Goal: Task Accomplishment & Management: Manage account settings

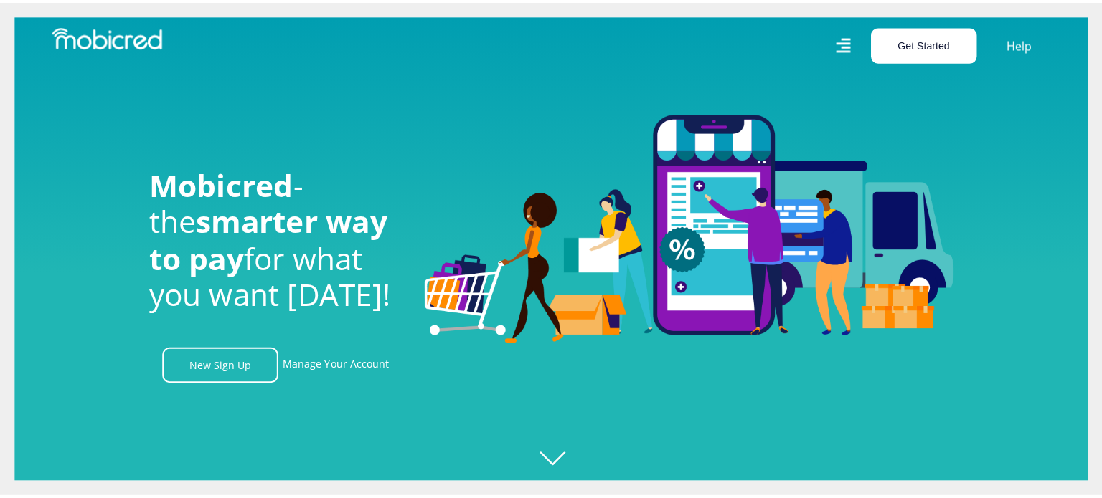
scroll to position [0, 1021]
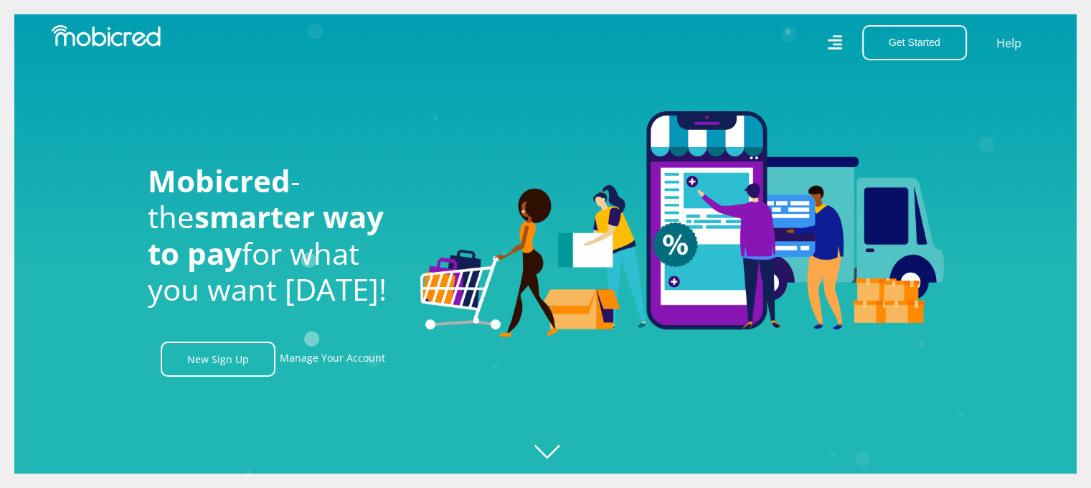
click at [825, 42] on div "Get Started Open an Account Account Holder Login Help" at bounding box center [798, 42] width 505 height 35
click at [838, 42] on icon at bounding box center [834, 42] width 14 height 21
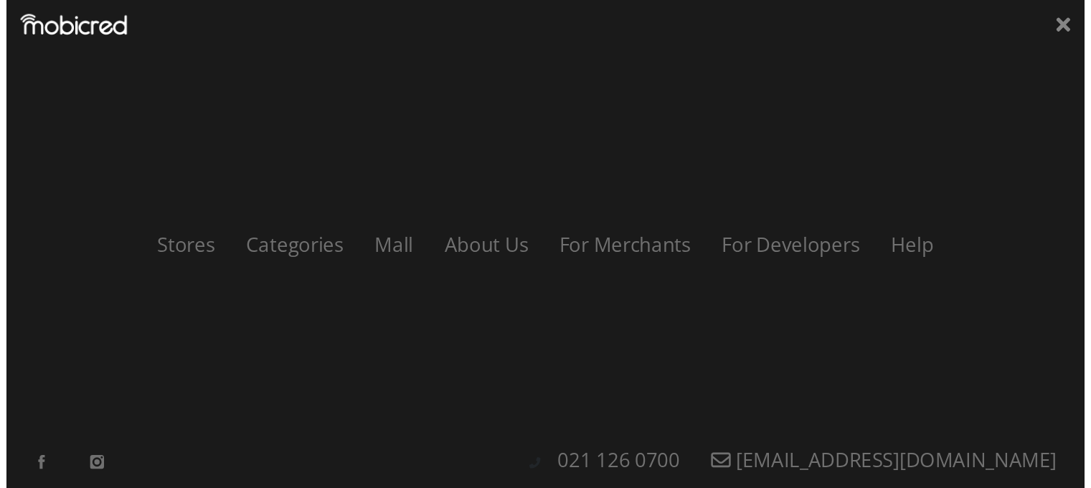
scroll to position [0, 1839]
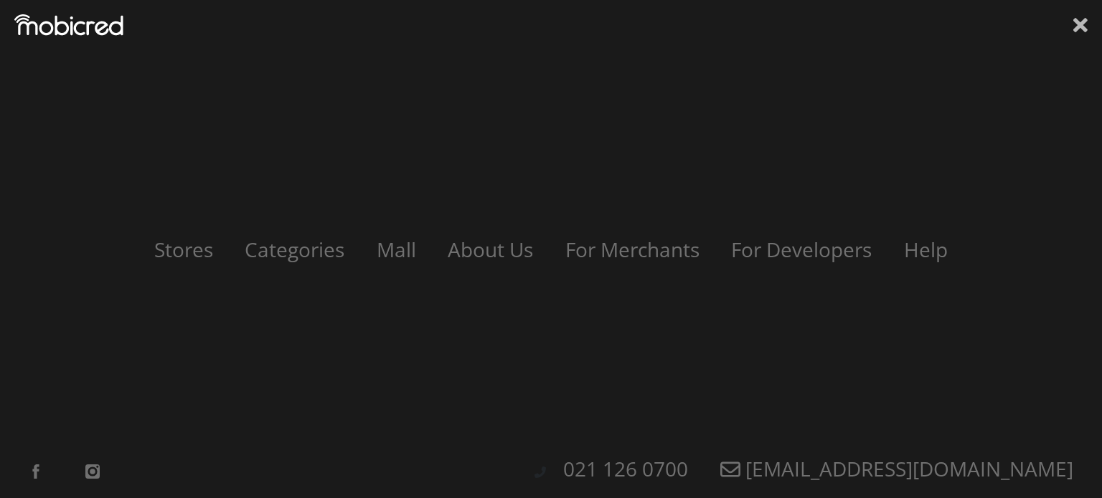
click at [1079, 28] on icon at bounding box center [1080, 25] width 14 height 14
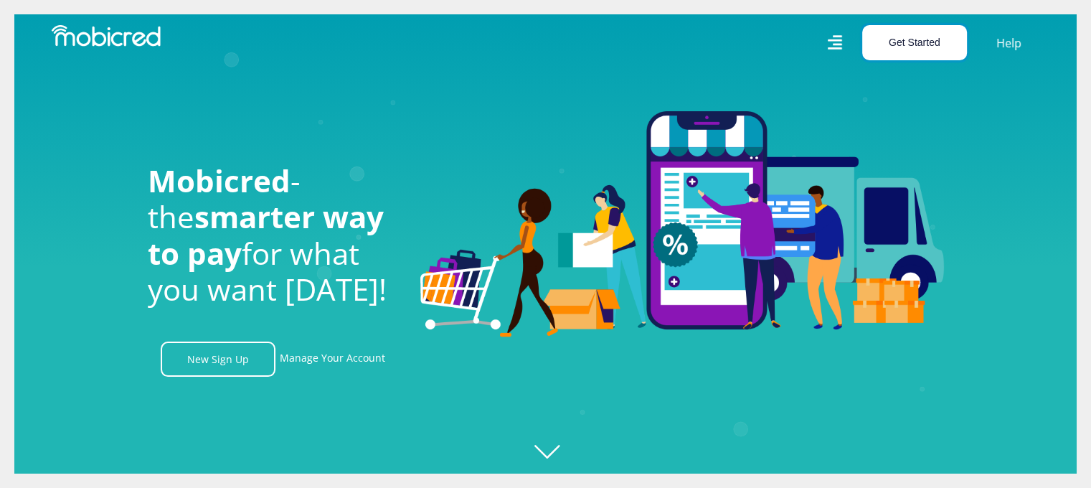
click at [921, 34] on button "Get Started" at bounding box center [914, 42] width 105 height 35
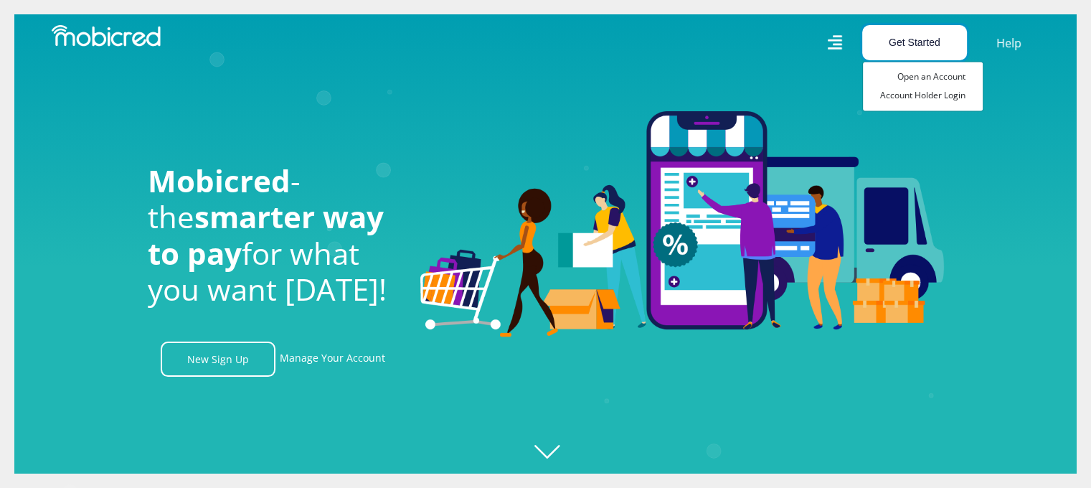
scroll to position [0, 2656]
click at [947, 97] on link "Account Holder Login" at bounding box center [923, 95] width 120 height 19
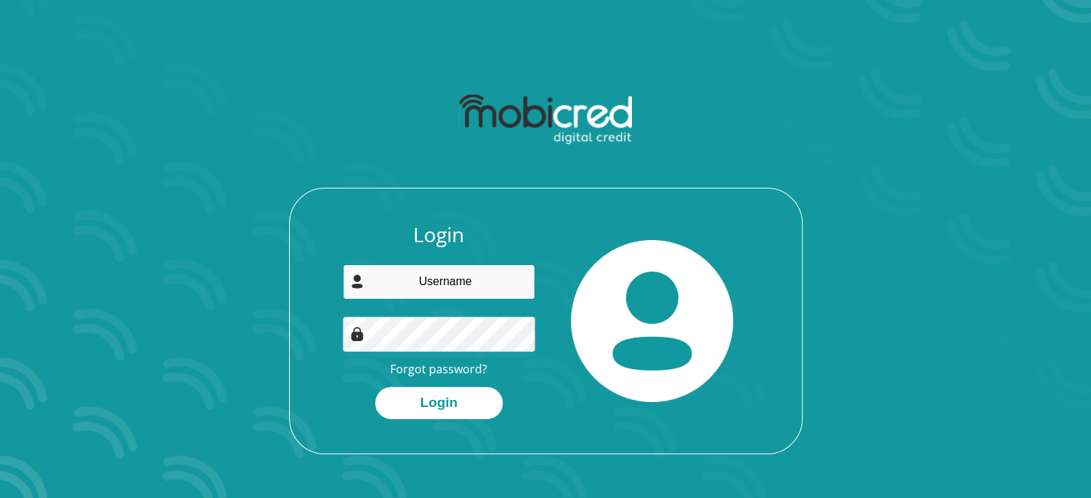
click at [427, 292] on input "email" at bounding box center [439, 282] width 192 height 35
type input "masindi.litshani8@gmail.com"
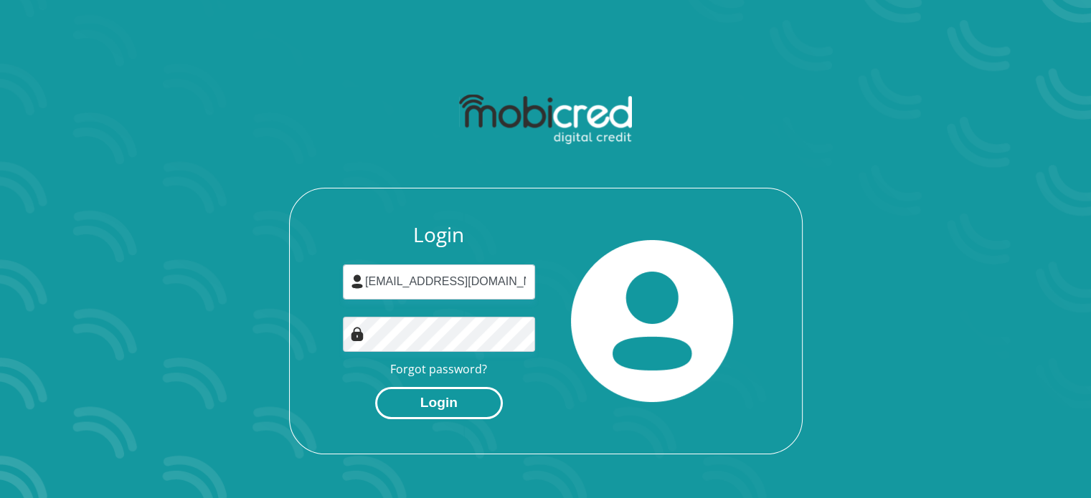
click at [455, 392] on button "Login" at bounding box center [439, 403] width 128 height 32
